Goal: Task Accomplishment & Management: Use online tool/utility

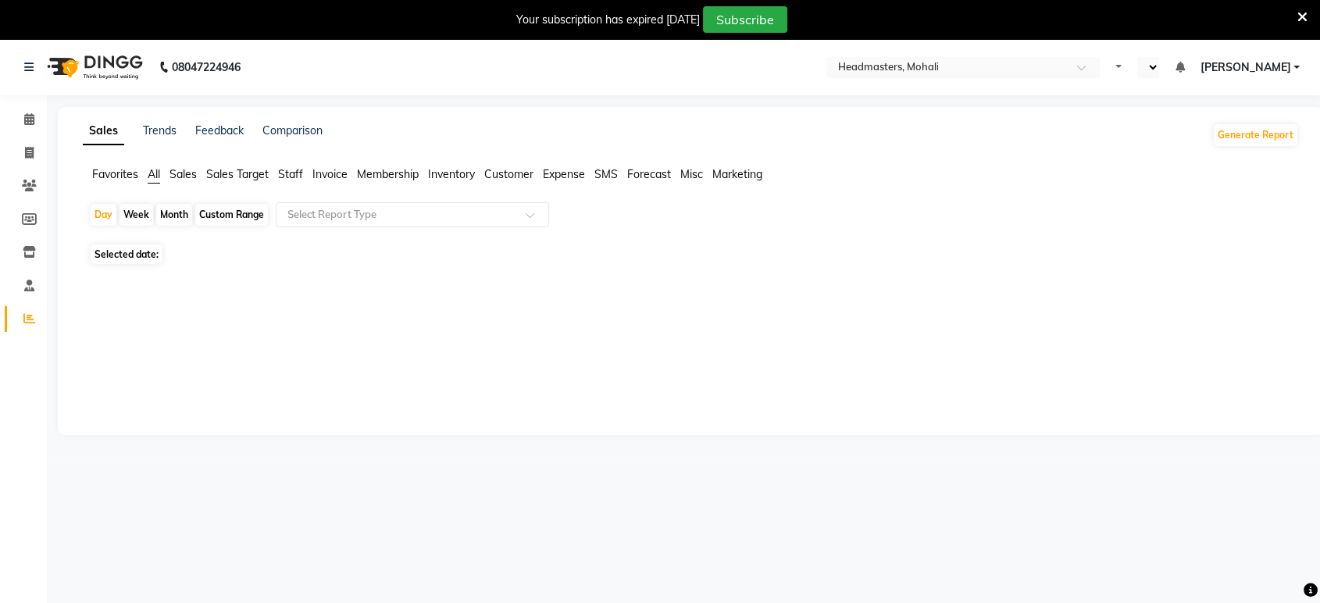
select select "en"
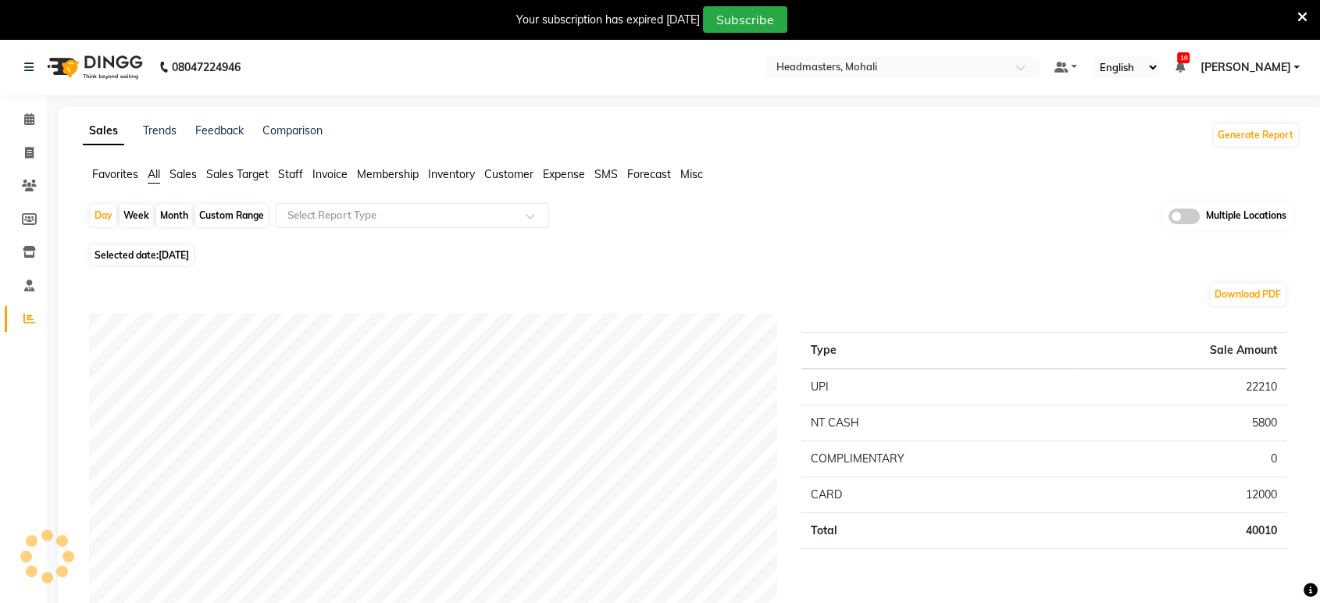
click at [150, 258] on span "Selected date: [DATE]" at bounding box center [142, 255] width 102 height 20
select select "9"
select select "2025"
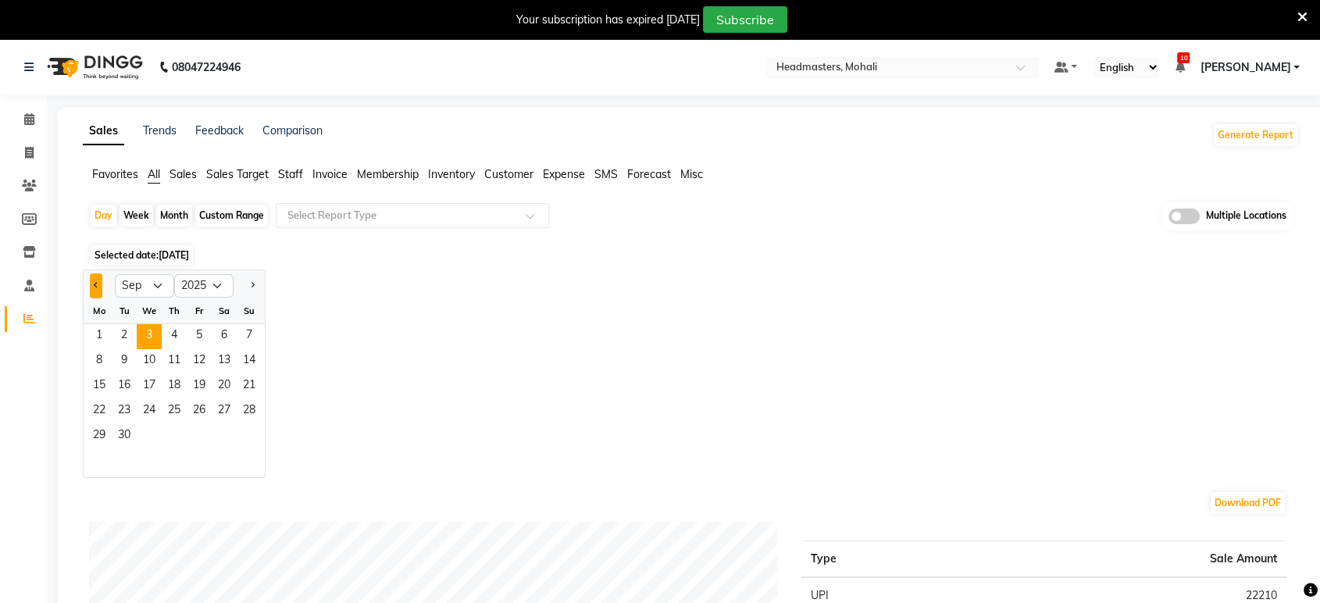
click at [102, 288] on button "Previous month" at bounding box center [96, 285] width 13 height 25
select select "8"
click at [203, 337] on span "1" at bounding box center [199, 336] width 25 height 25
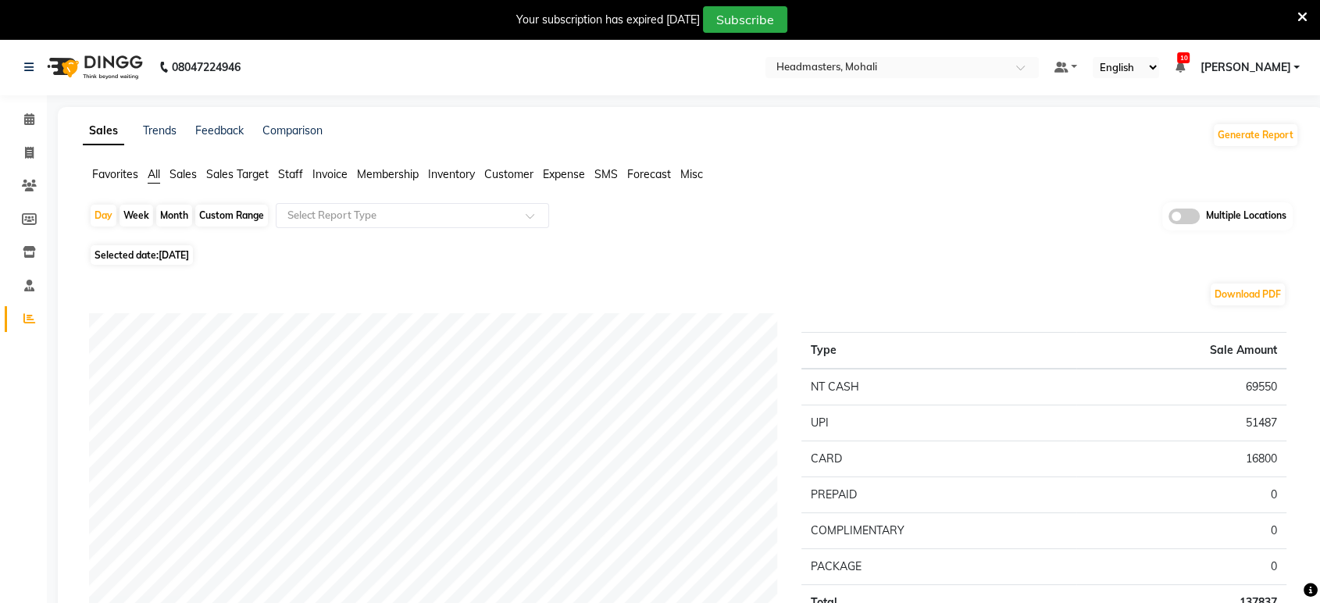
click at [174, 255] on span "[DATE]" at bounding box center [174, 255] width 30 height 12
select select "8"
select select "2025"
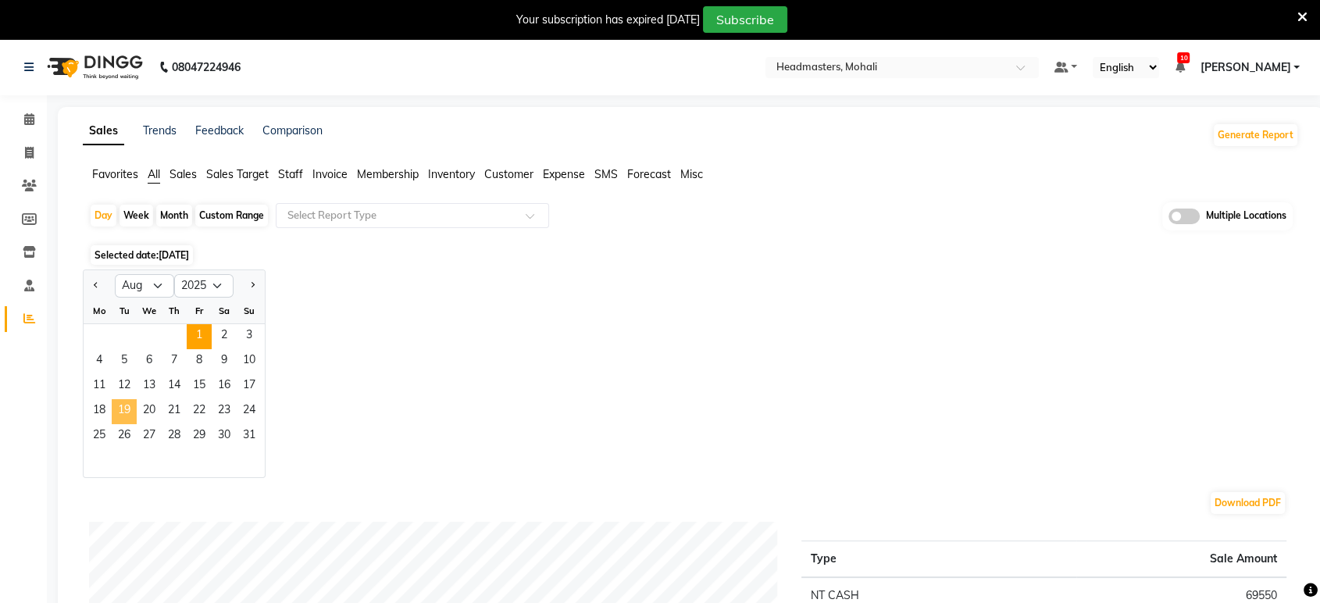
click at [128, 409] on span "19" at bounding box center [124, 411] width 25 height 25
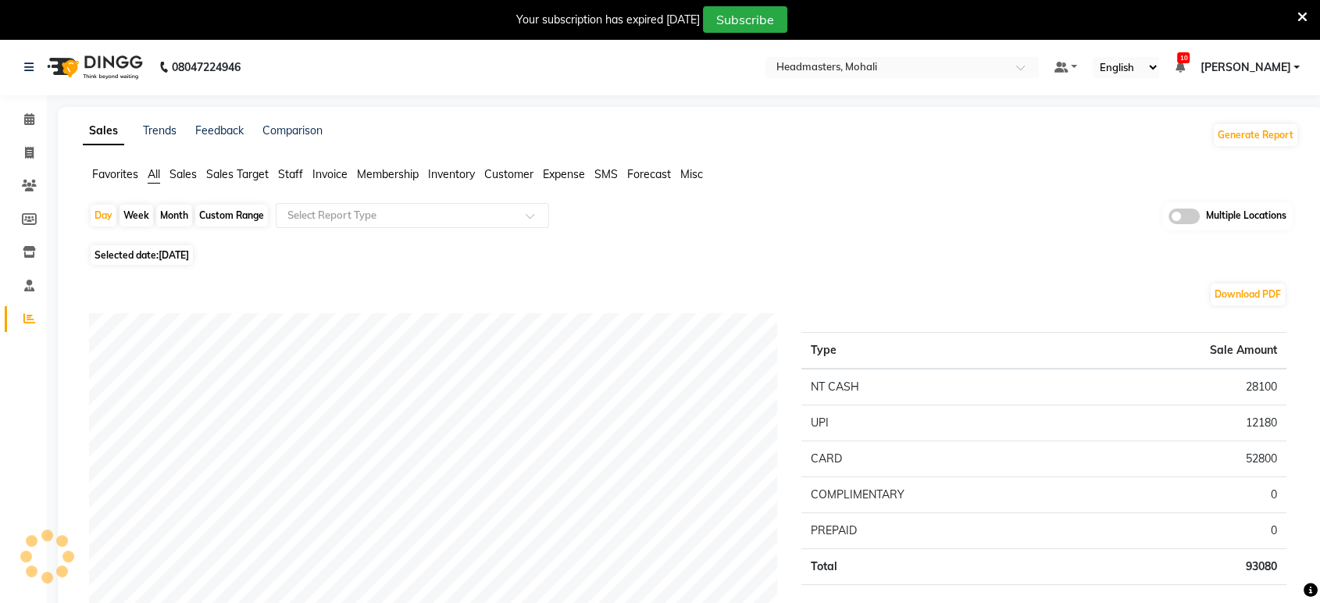
click at [116, 175] on span "Favorites" at bounding box center [115, 174] width 46 height 14
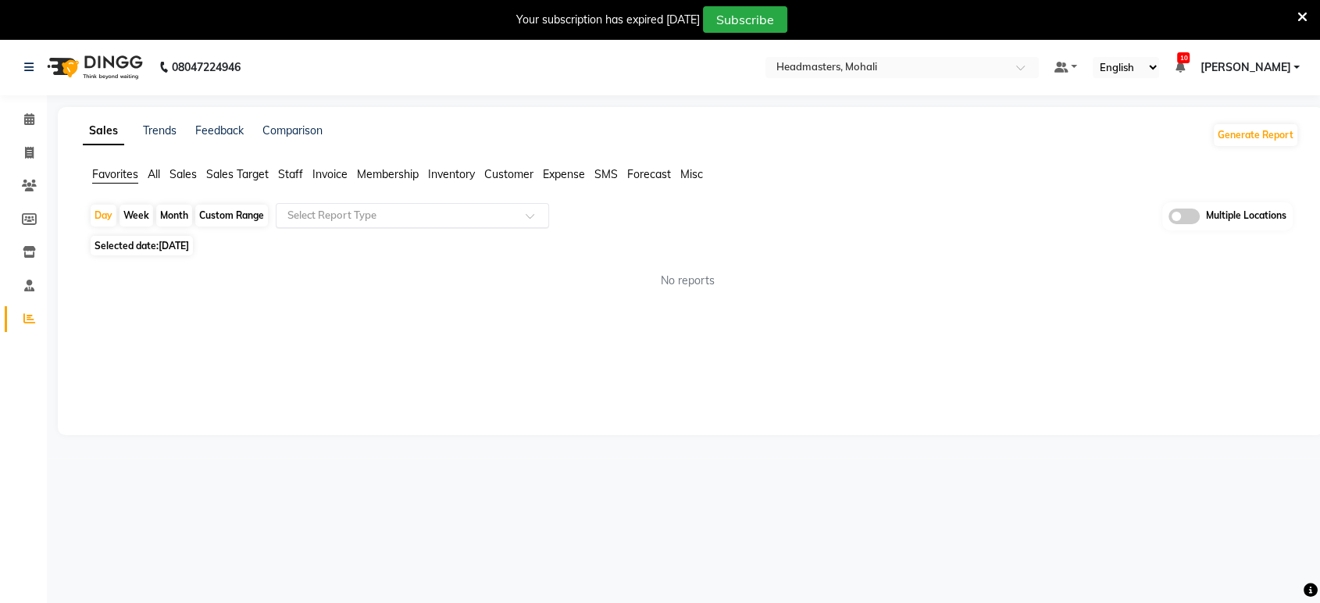
click at [376, 223] on input "text" at bounding box center [396, 216] width 225 height 16
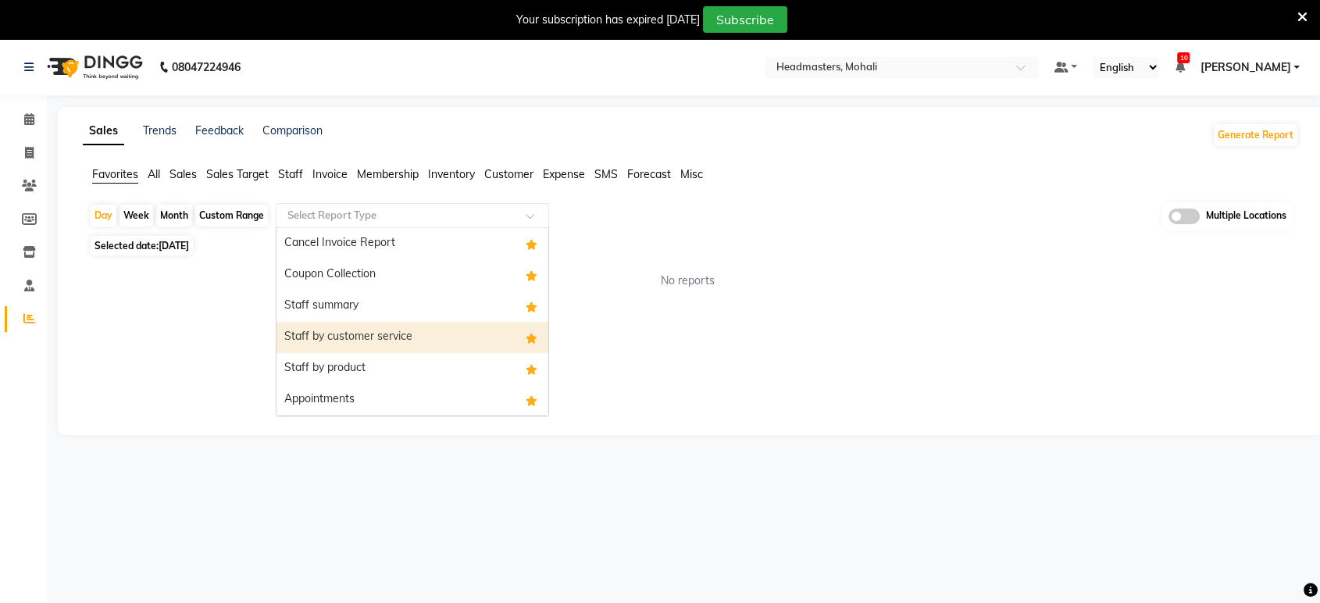
click at [402, 336] on div "Staff by customer service" at bounding box center [413, 337] width 272 height 31
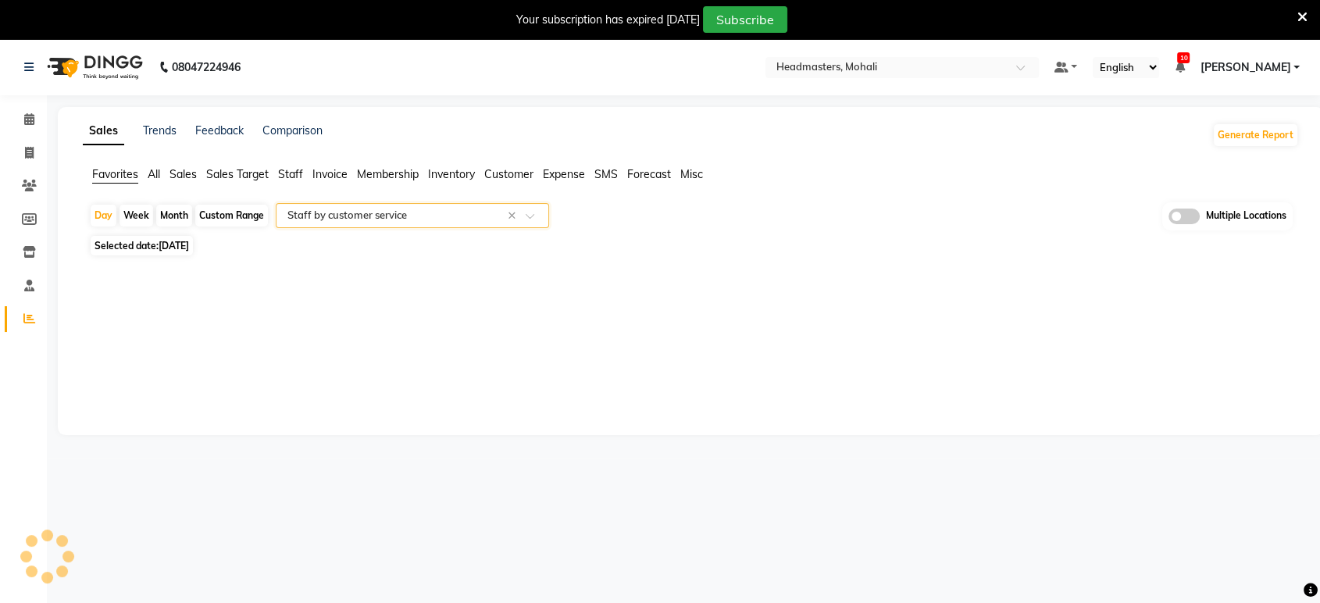
select select "full_report"
select select "csv"
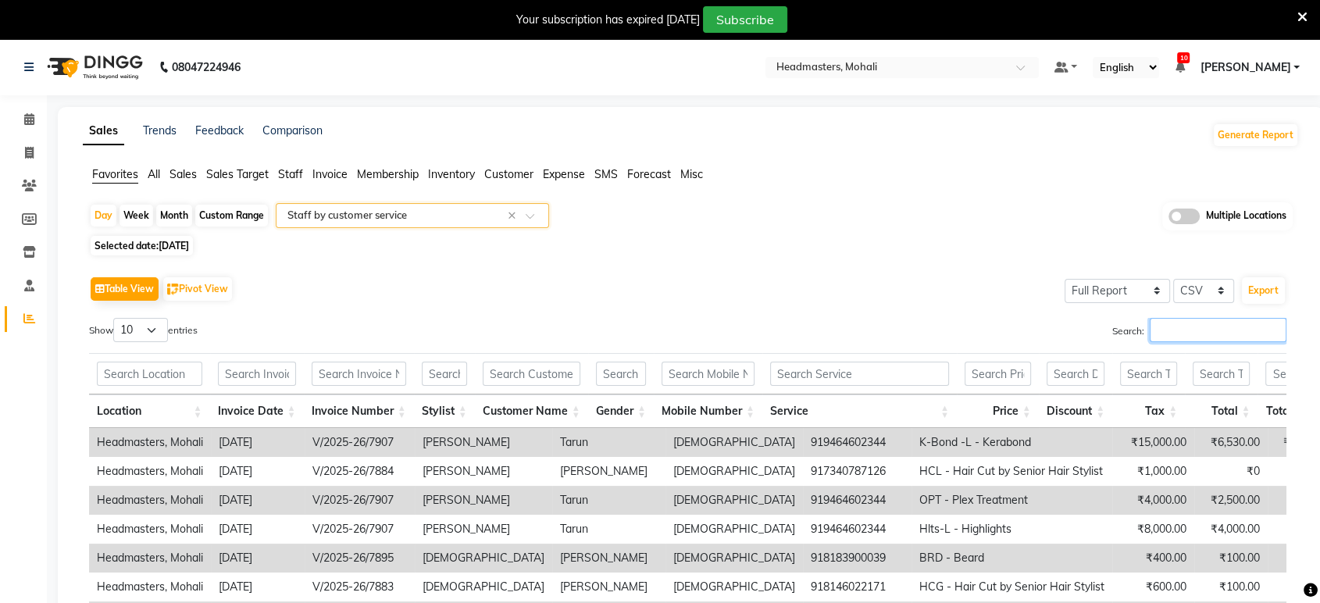
click at [1192, 330] on input "Search:" at bounding box center [1218, 330] width 137 height 24
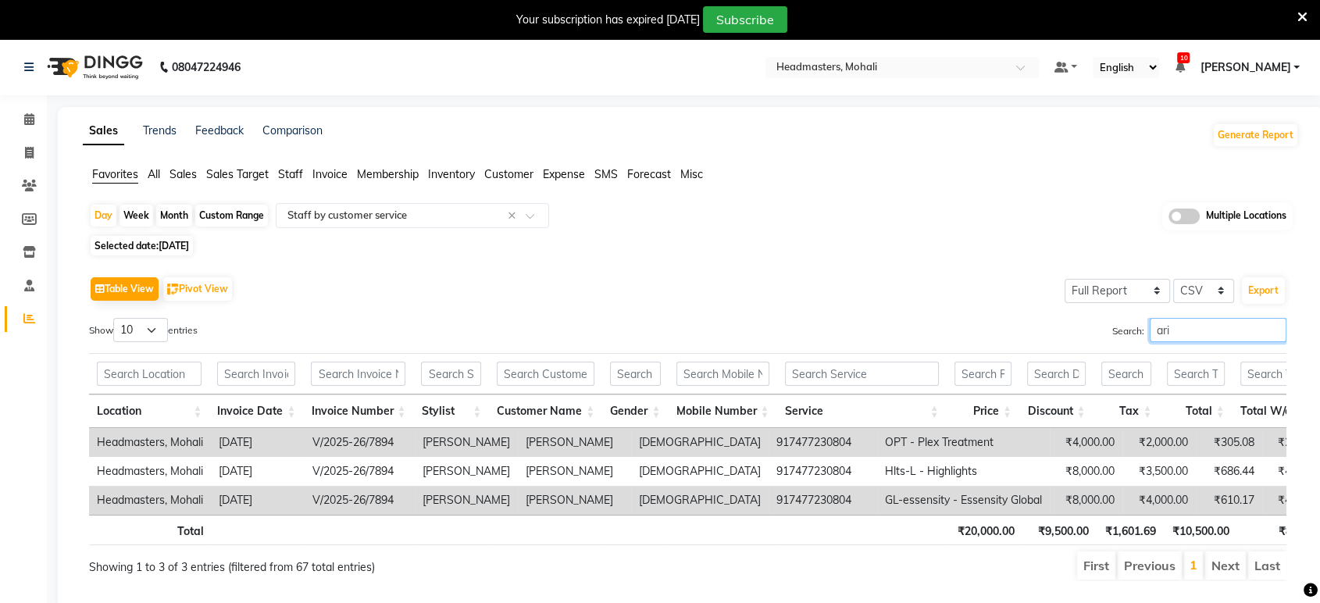
type input "ari"
click at [189, 244] on span "[DATE]" at bounding box center [174, 246] width 30 height 12
select select "8"
select select "2025"
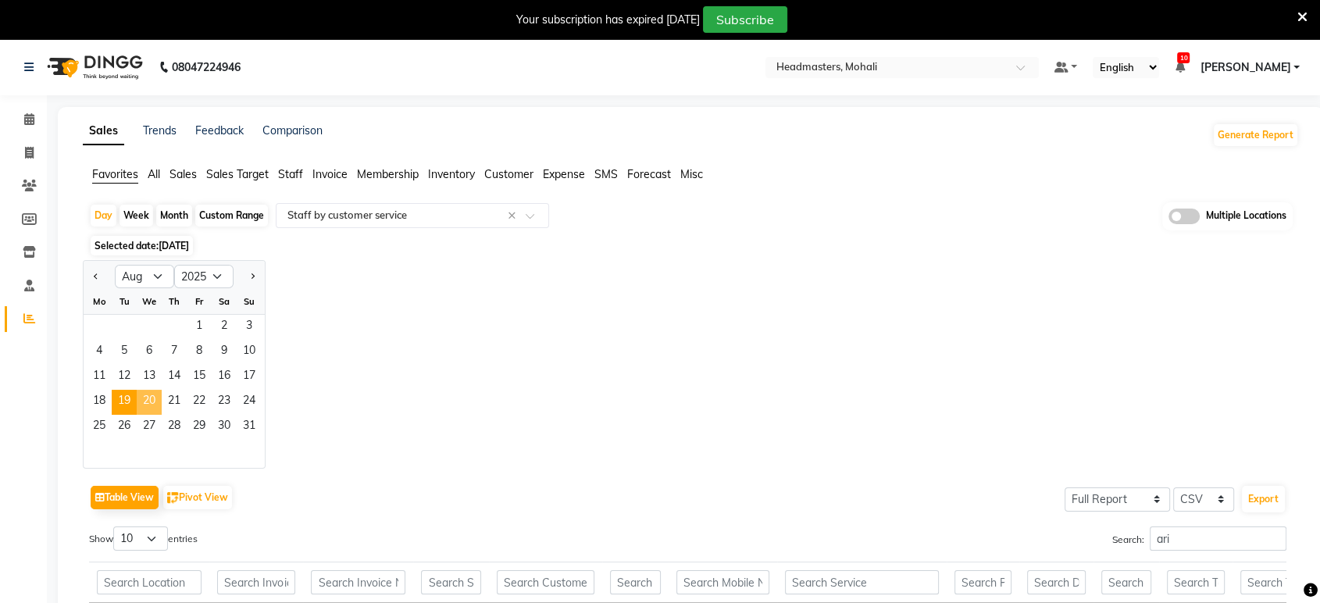
click at [148, 406] on span "20" at bounding box center [149, 402] width 25 height 25
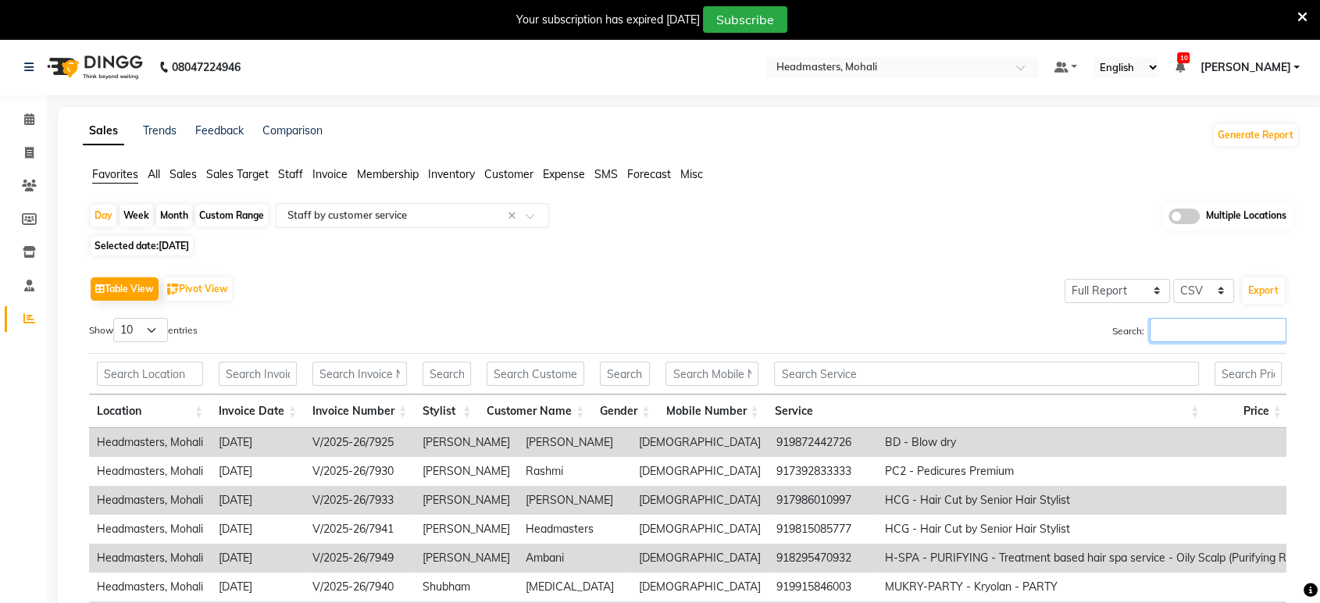
click at [1200, 325] on input "Search:" at bounding box center [1218, 330] width 137 height 24
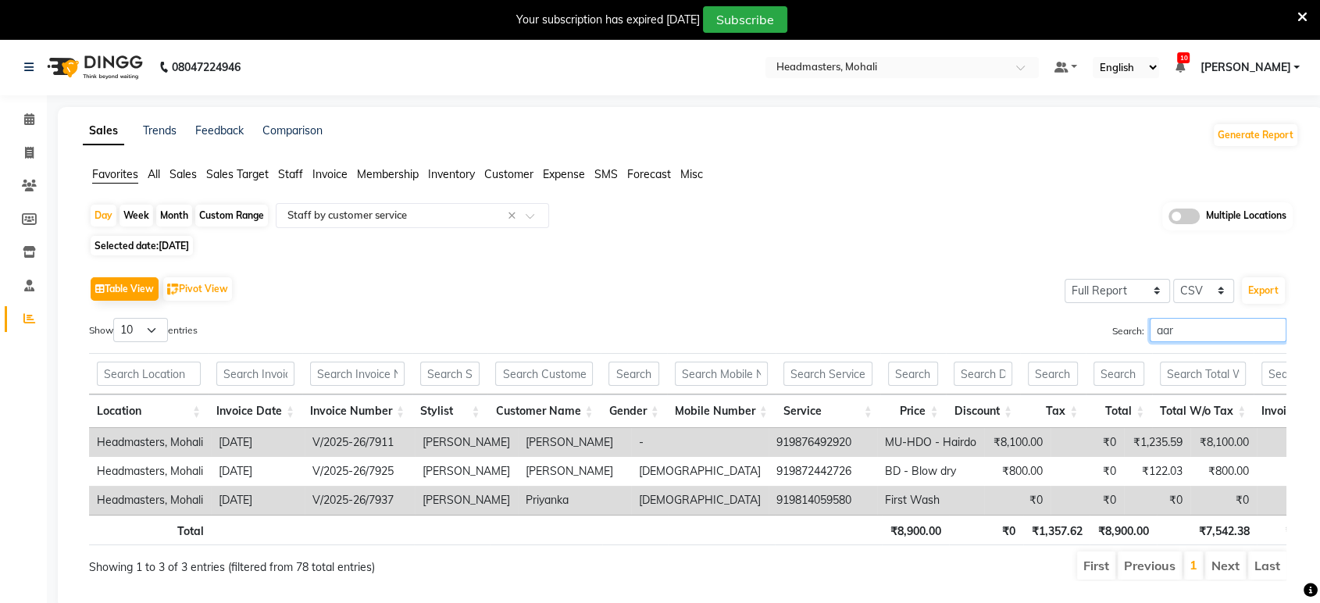
type input "aar"
click at [180, 248] on span "[DATE]" at bounding box center [174, 246] width 30 height 12
select select "8"
select select "2025"
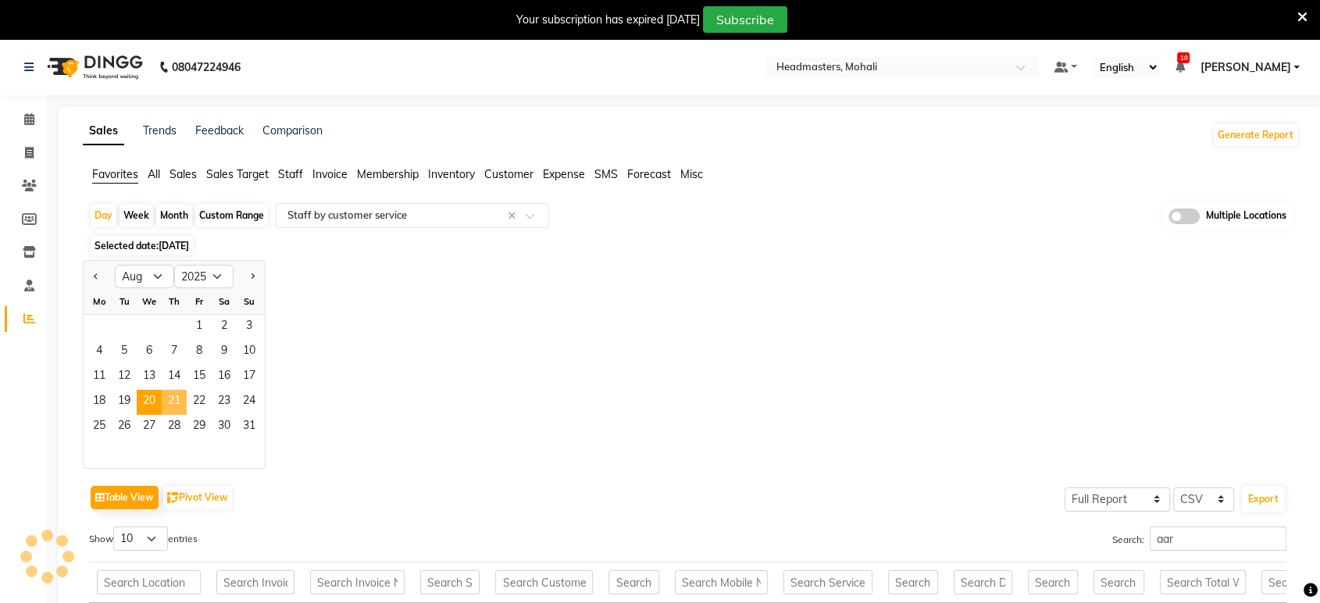
click at [170, 405] on span "21" at bounding box center [174, 402] width 25 height 25
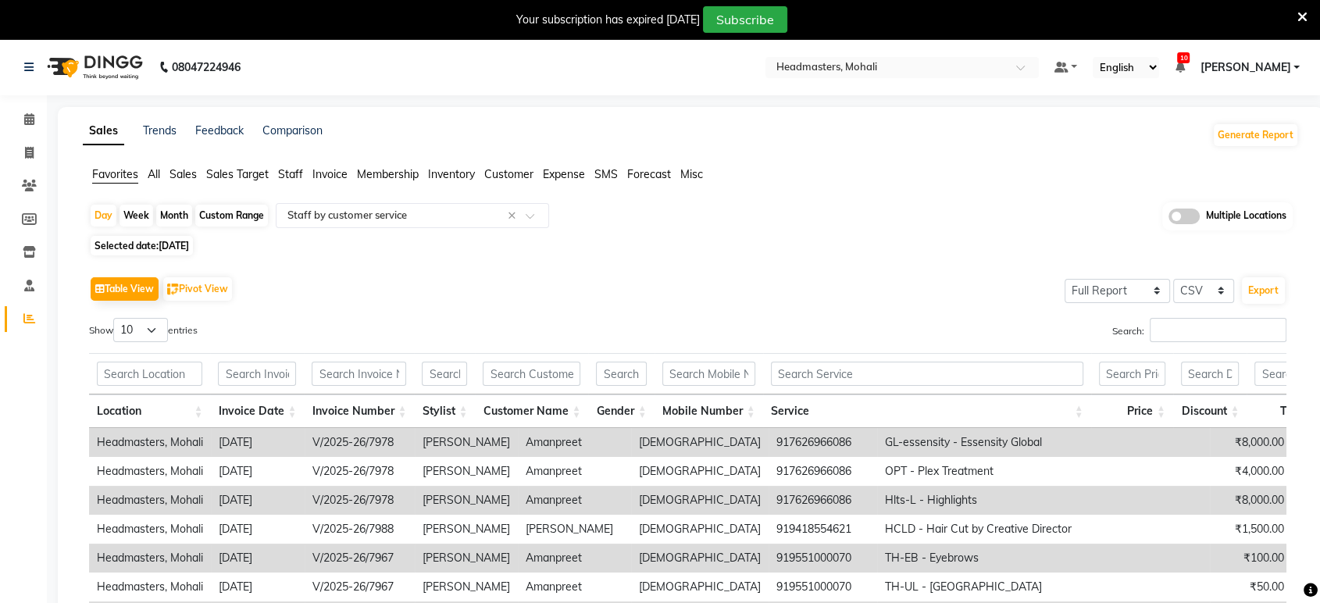
click at [463, 407] on th "Stylist" at bounding box center [444, 412] width 61 height 34
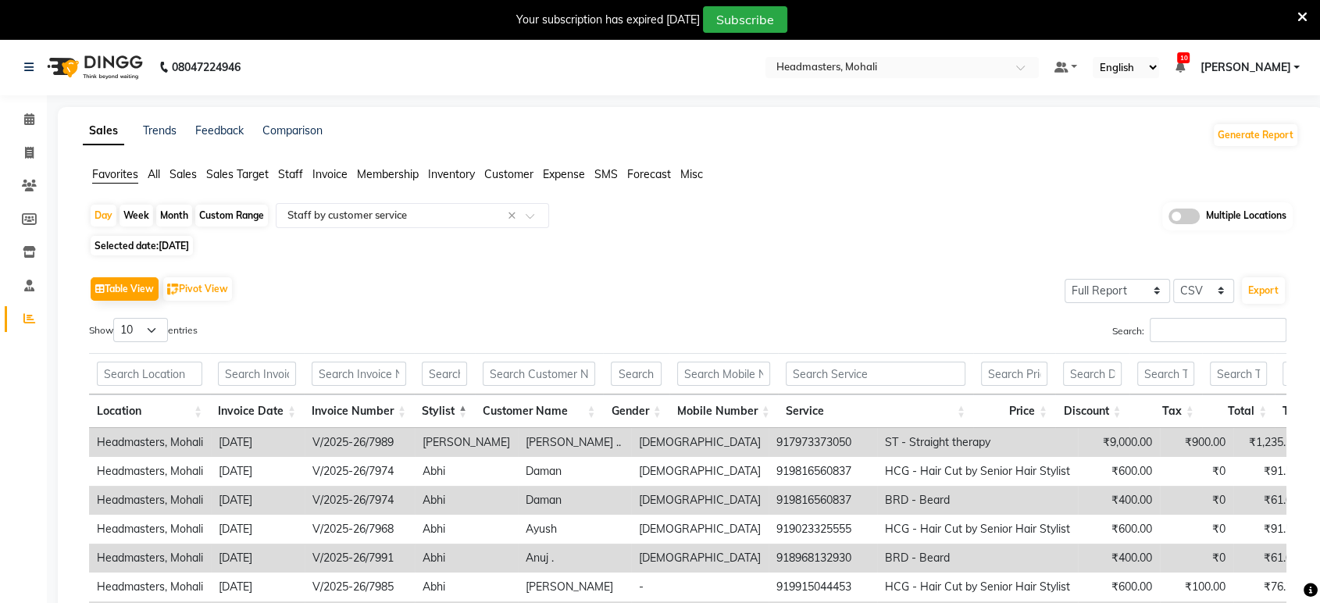
click at [1216, 343] on div "Search:" at bounding box center [994, 333] width 588 height 30
click at [1211, 322] on input "Search:" at bounding box center [1218, 330] width 137 height 24
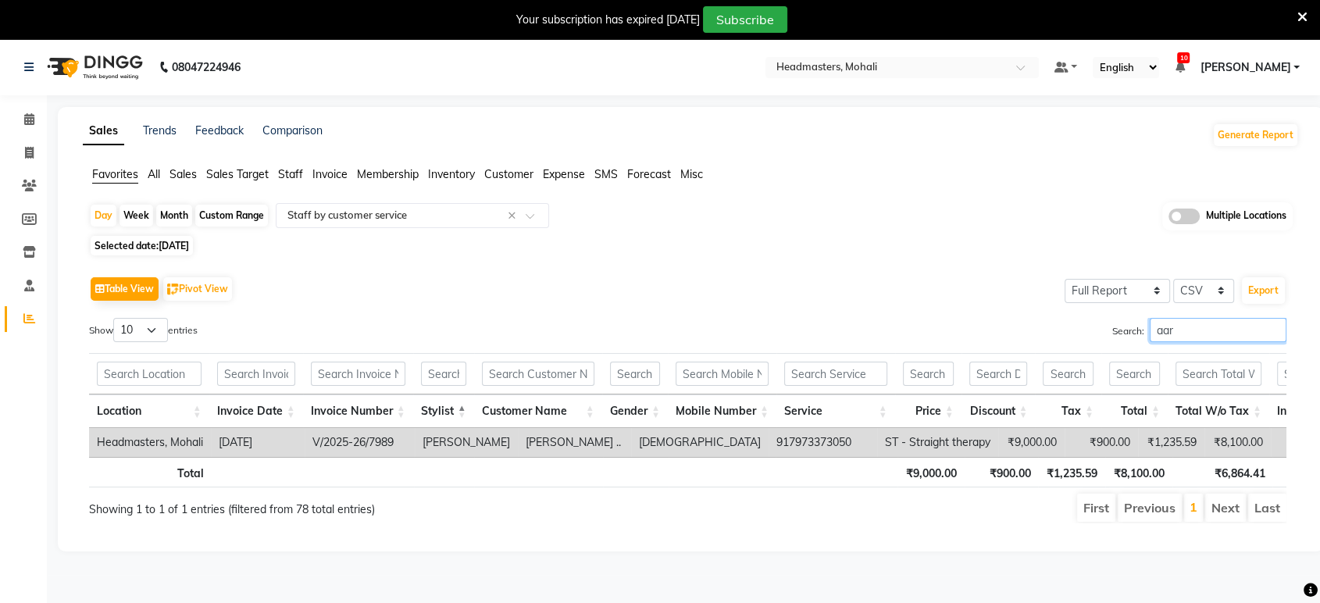
type input "aar"
